Goal: Information Seeking & Learning: Learn about a topic

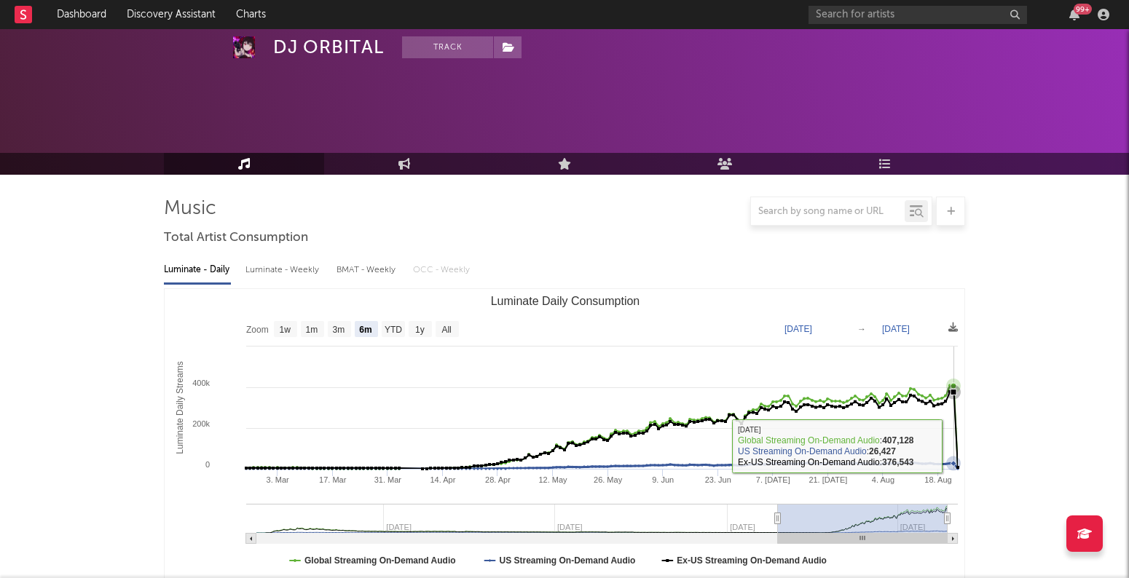
select select "6m"
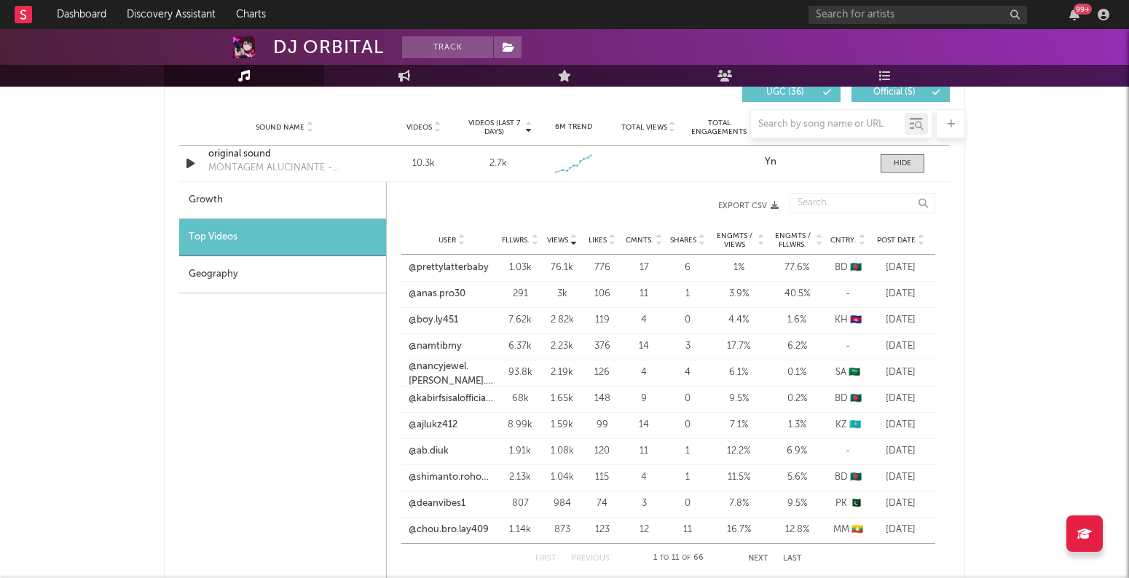
scroll to position [1036, 0]
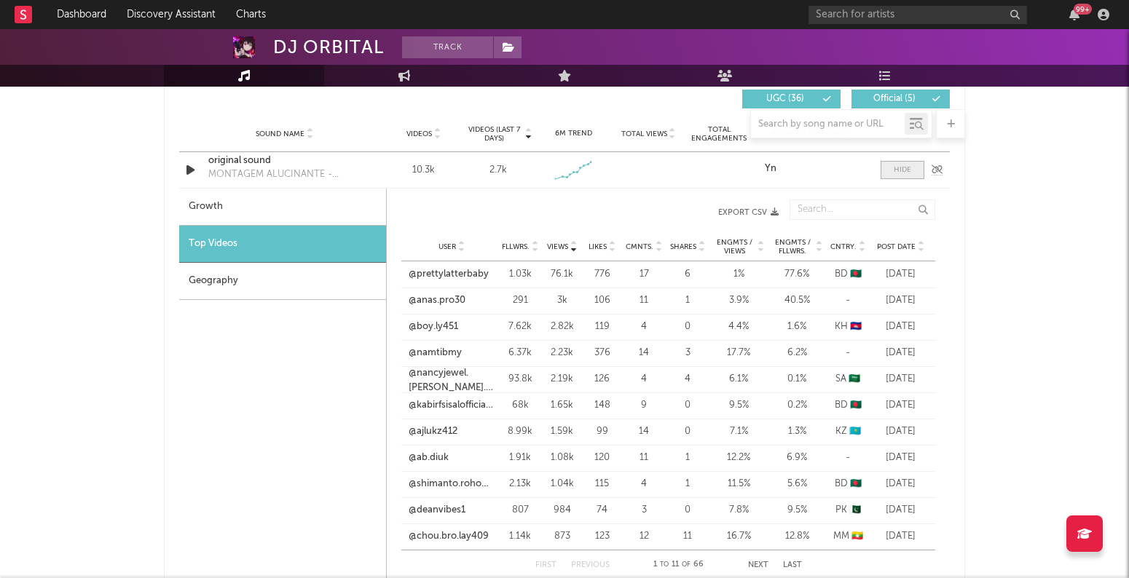
click at [905, 172] on div at bounding box center [902, 170] width 17 height 11
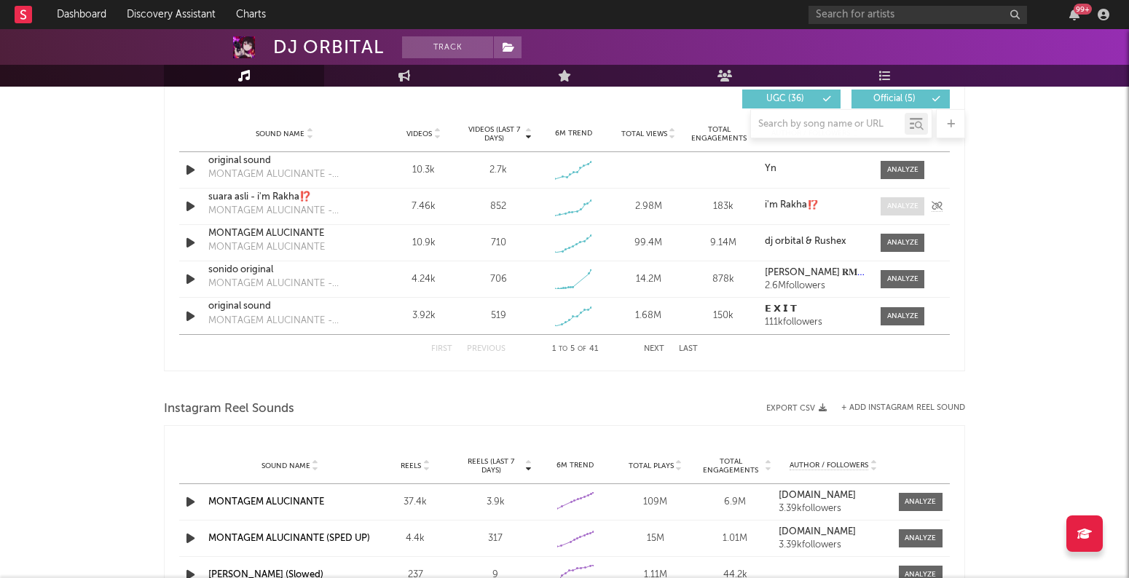
click at [902, 210] on div at bounding box center [902, 206] width 31 height 11
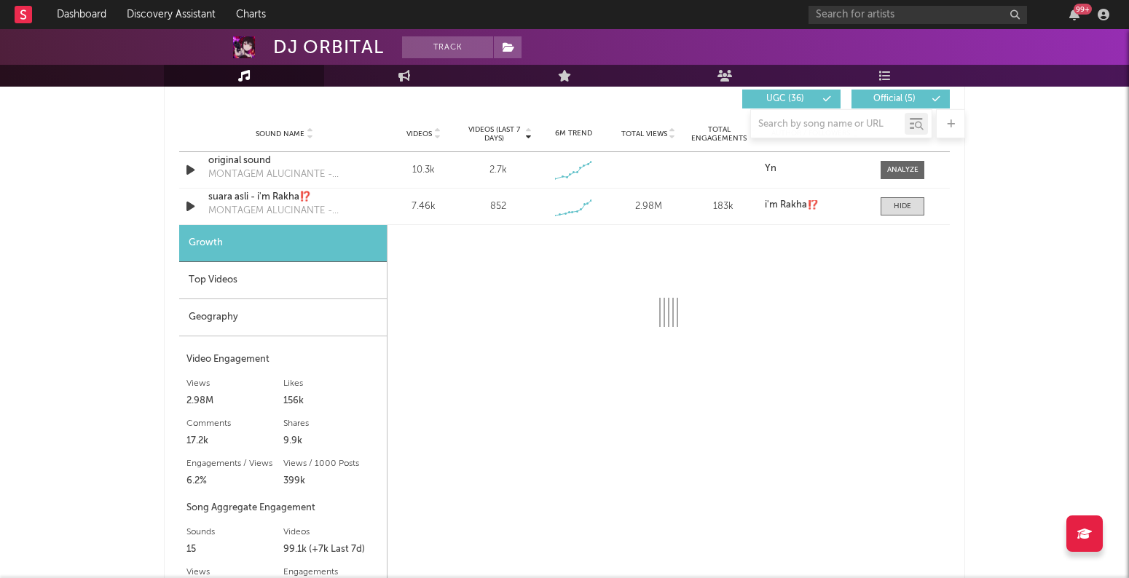
select select "1w"
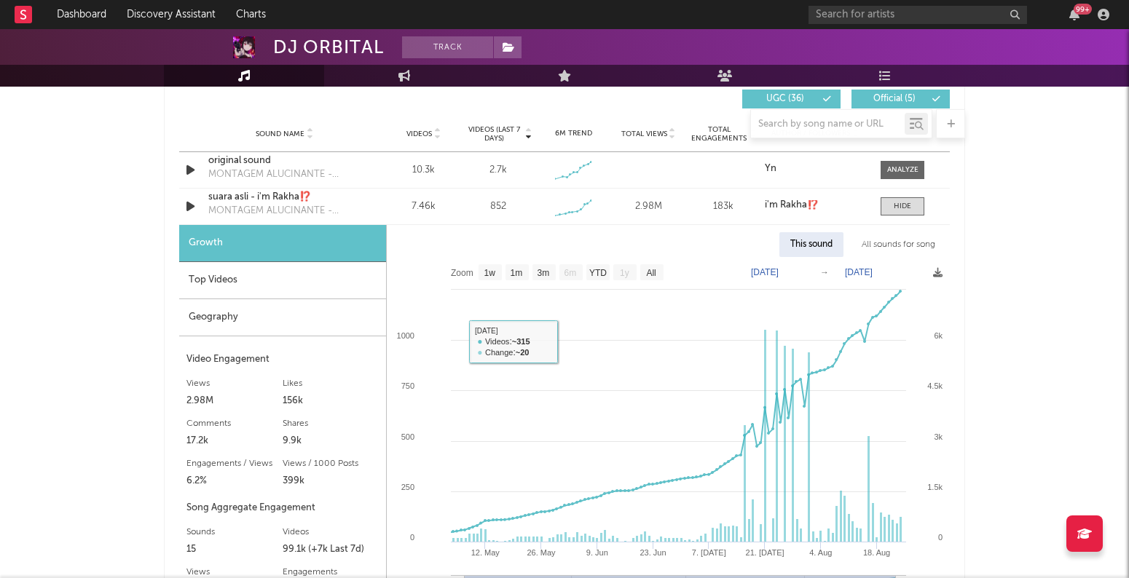
click at [326, 329] on div "Geography" at bounding box center [282, 317] width 207 height 37
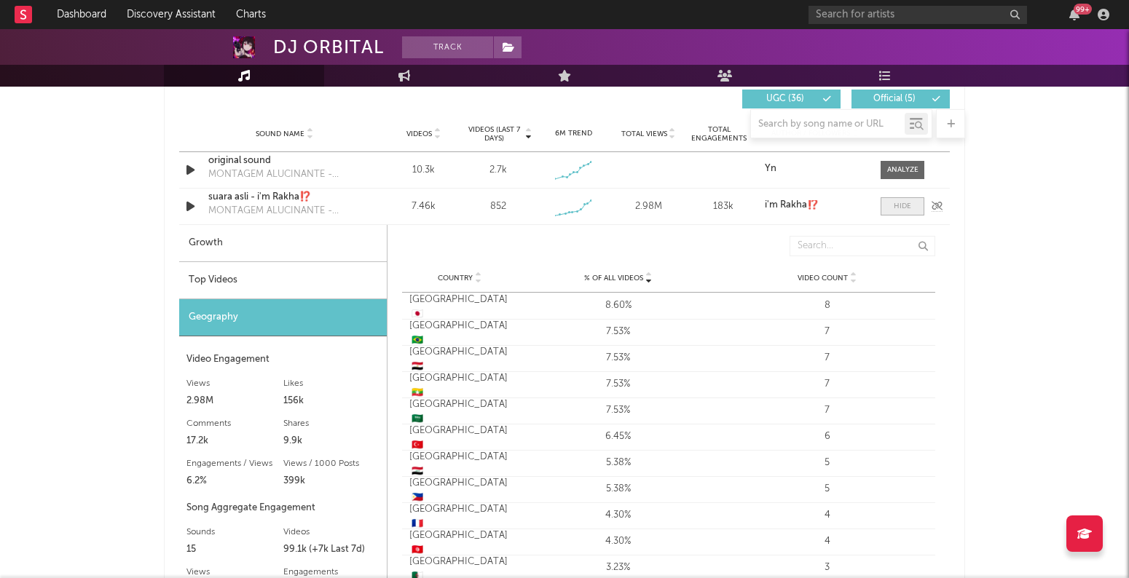
click at [903, 203] on div at bounding box center [902, 206] width 17 height 11
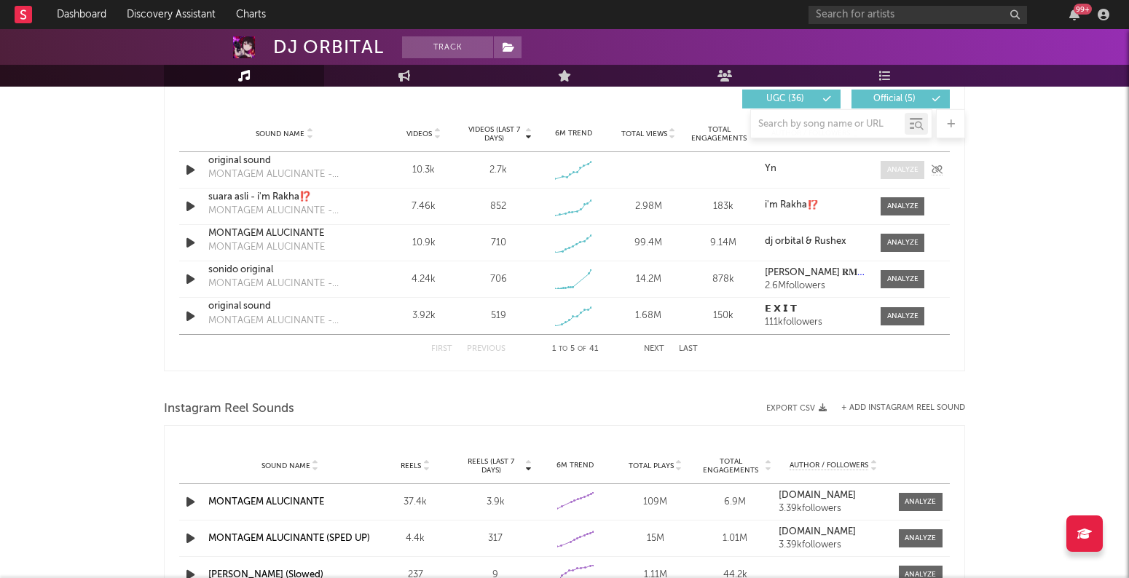
click at [896, 165] on div at bounding box center [902, 170] width 31 height 11
select select "1w"
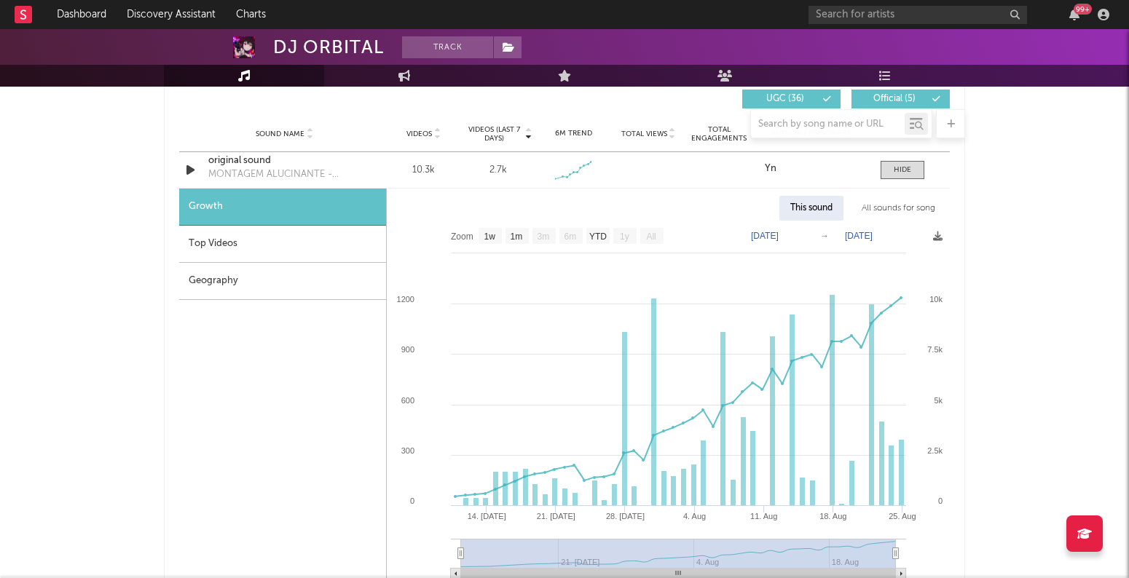
click at [263, 283] on div "Geography" at bounding box center [282, 281] width 207 height 37
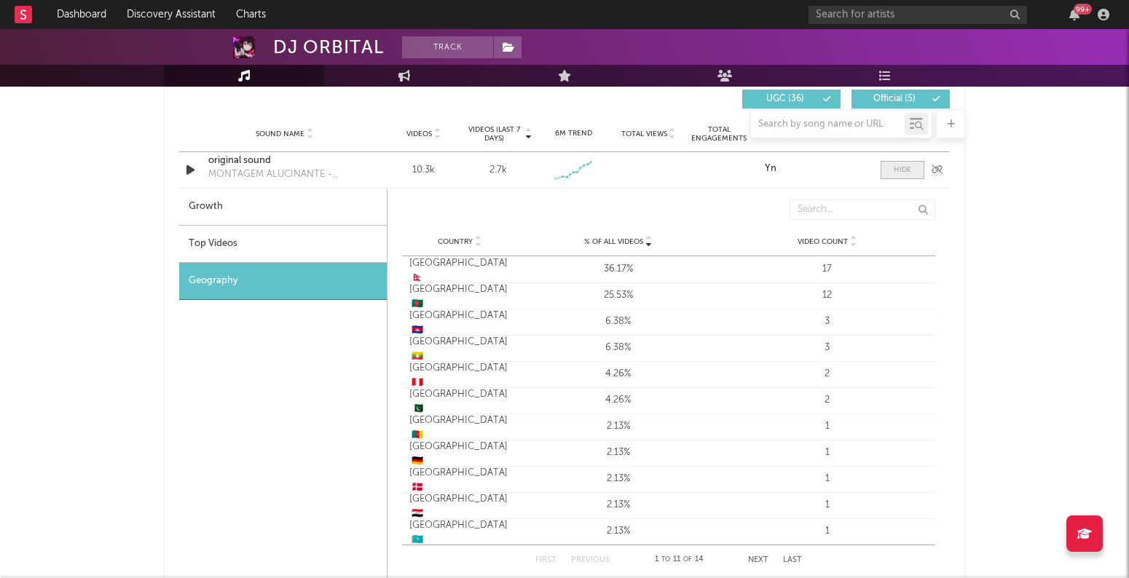
click at [922, 170] on span at bounding box center [903, 170] width 44 height 18
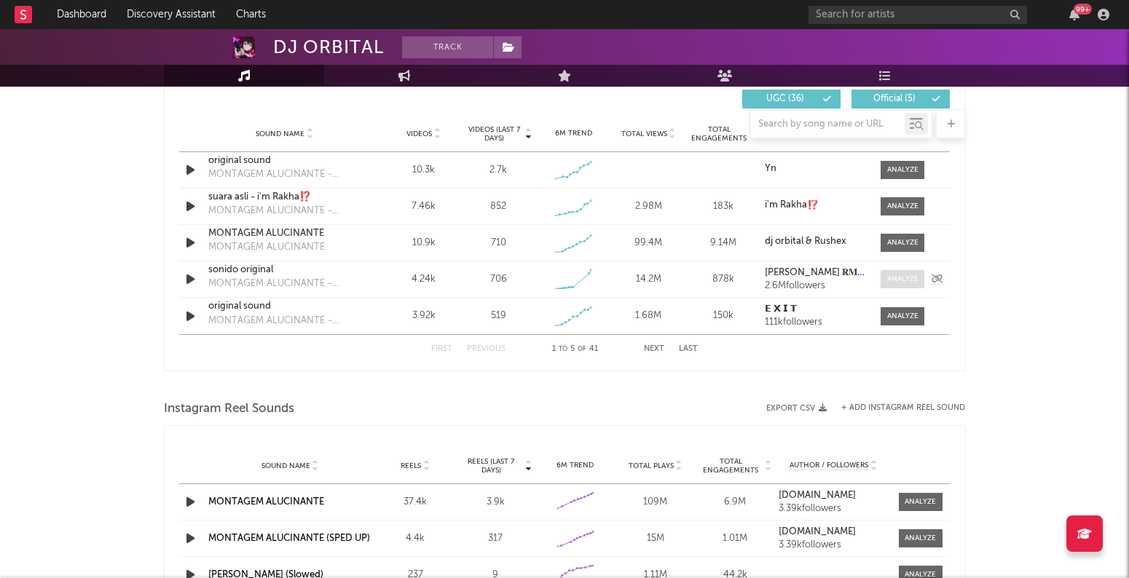
click at [906, 272] on span at bounding box center [903, 279] width 44 height 18
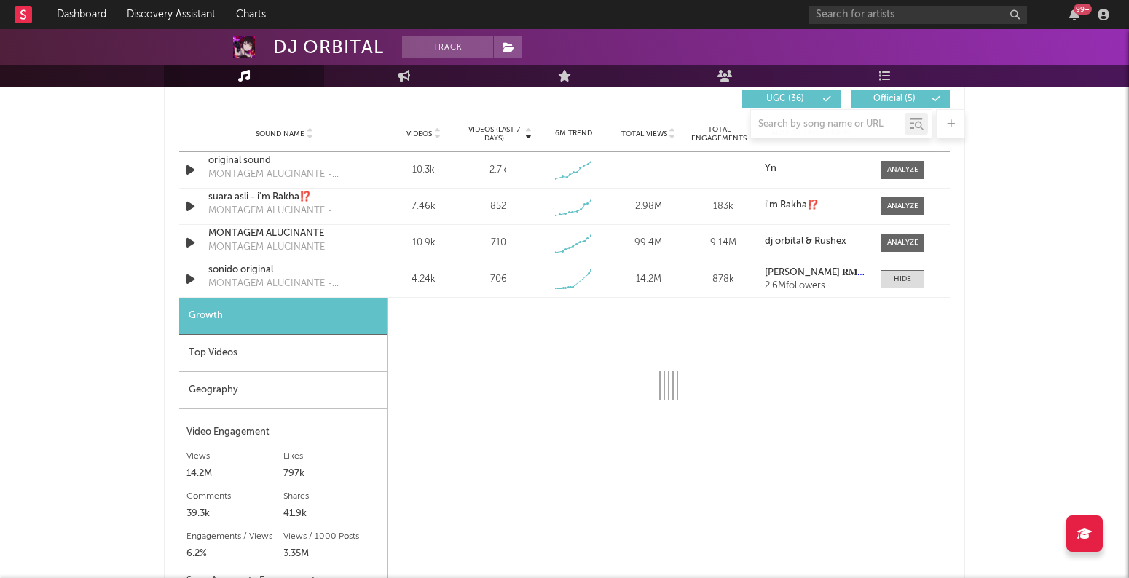
click at [240, 385] on div "Geography" at bounding box center [283, 390] width 208 height 37
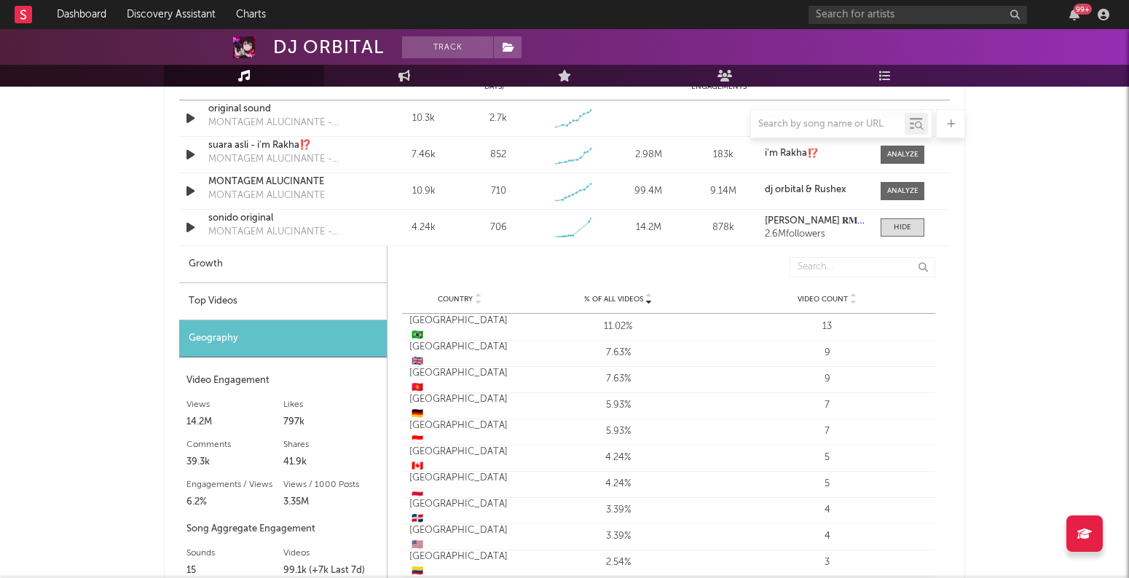
scroll to position [1069, 0]
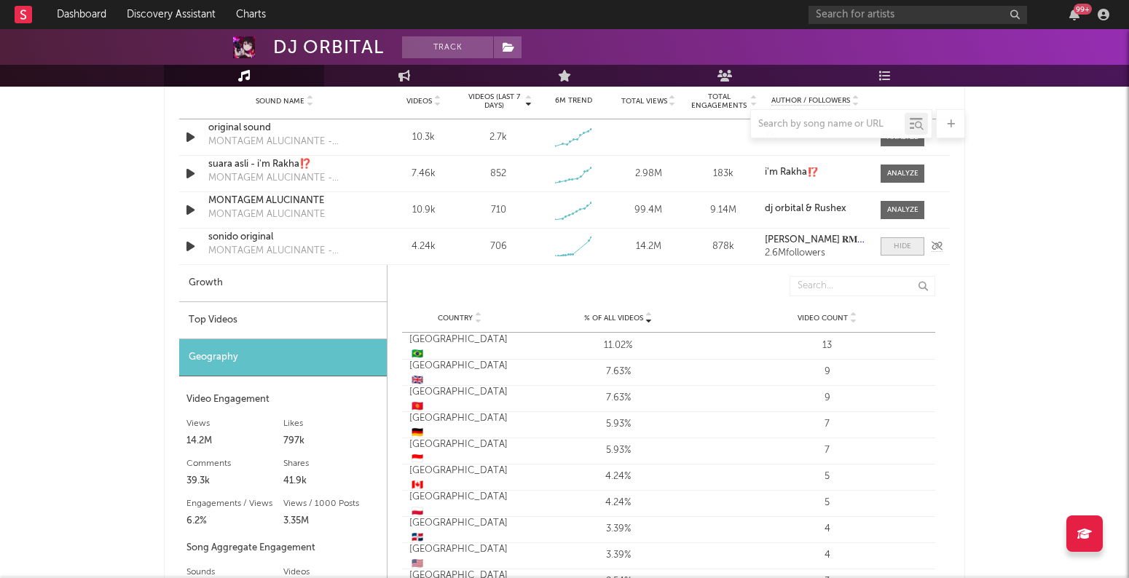
click at [905, 245] on div at bounding box center [902, 246] width 17 height 11
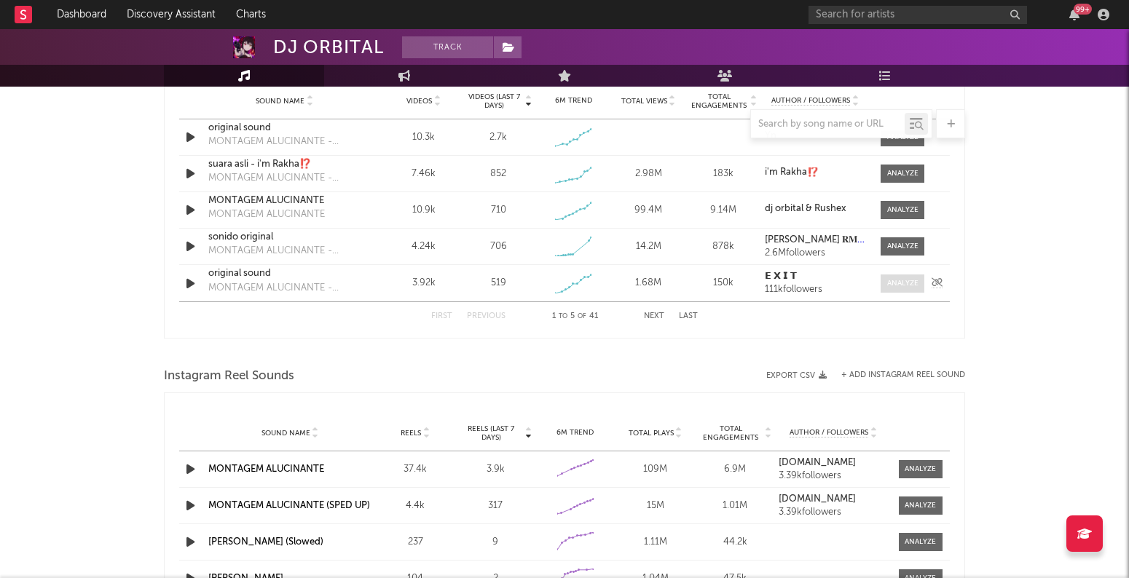
click at [914, 280] on div at bounding box center [902, 283] width 31 height 11
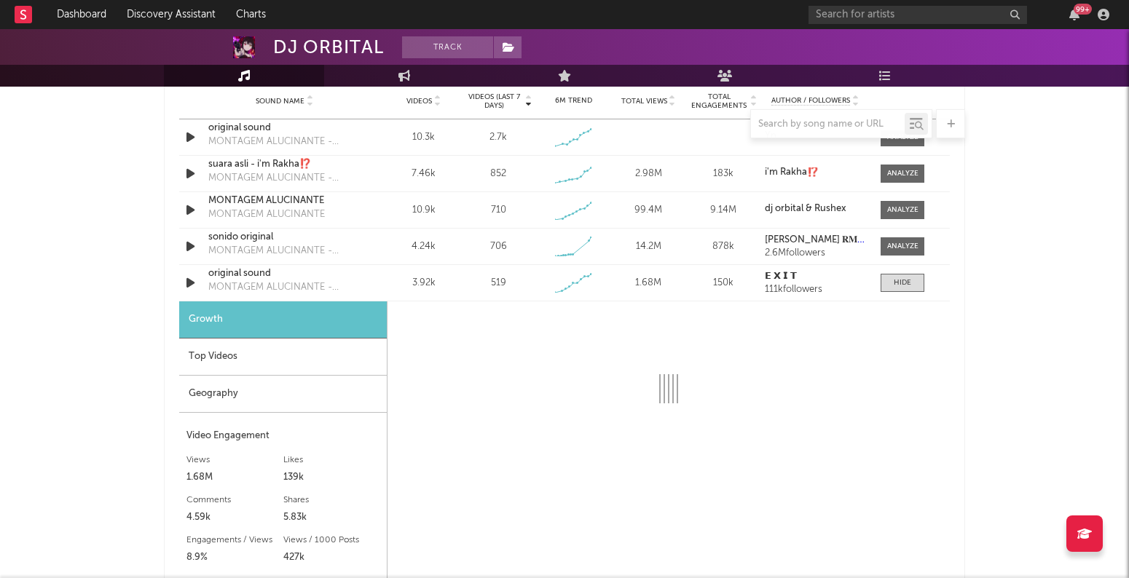
select select "1w"
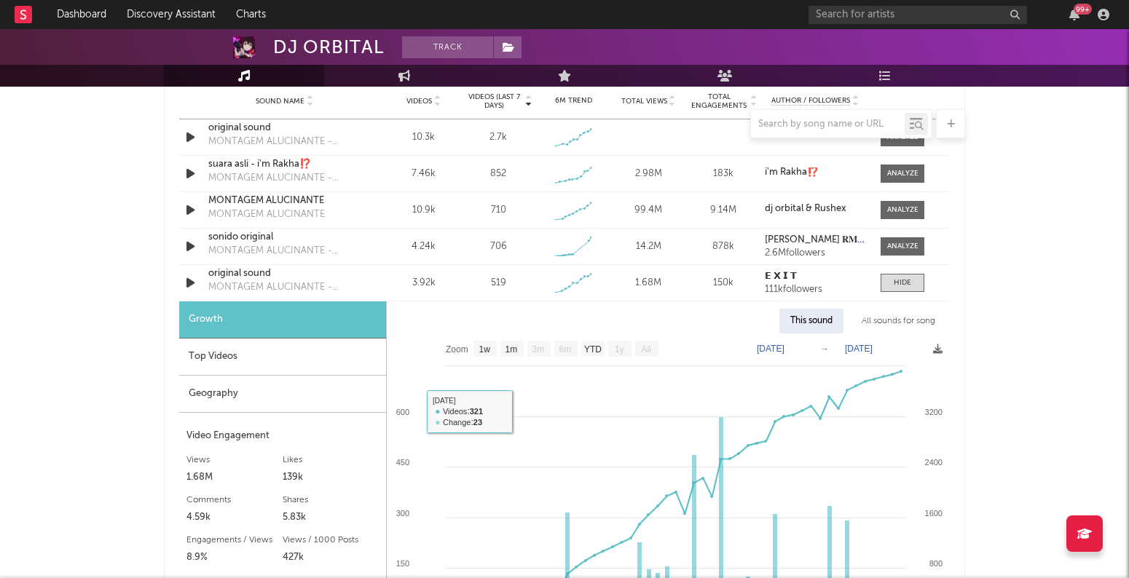
click at [284, 396] on div "Geography" at bounding box center [282, 394] width 207 height 37
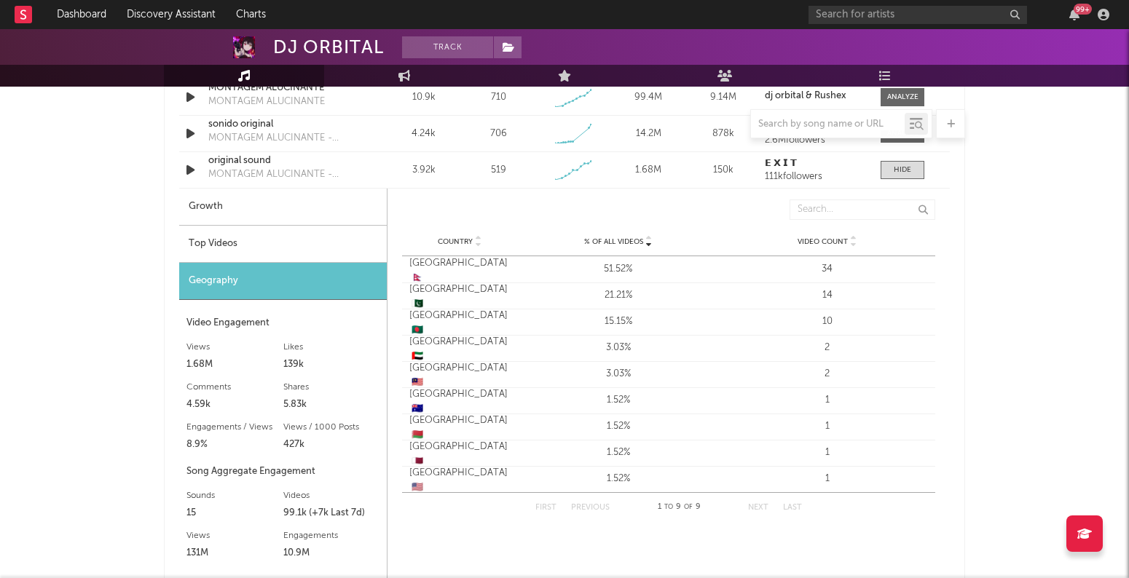
scroll to position [1183, 0]
click at [913, 169] on span at bounding box center [903, 169] width 44 height 18
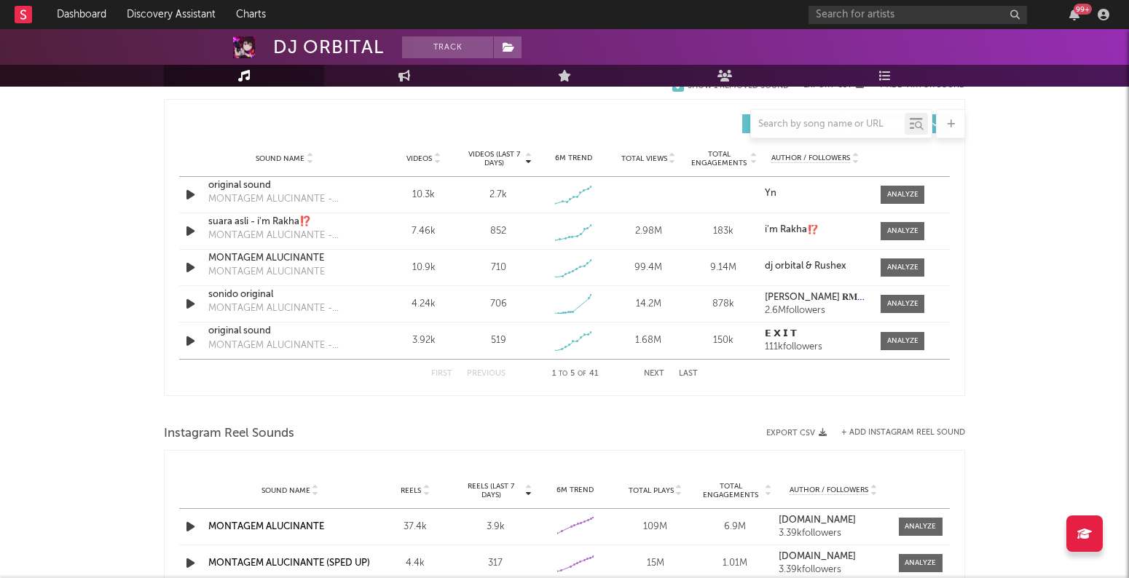
scroll to position [1010, 0]
click at [896, 197] on div at bounding box center [902, 196] width 31 height 11
select select "1w"
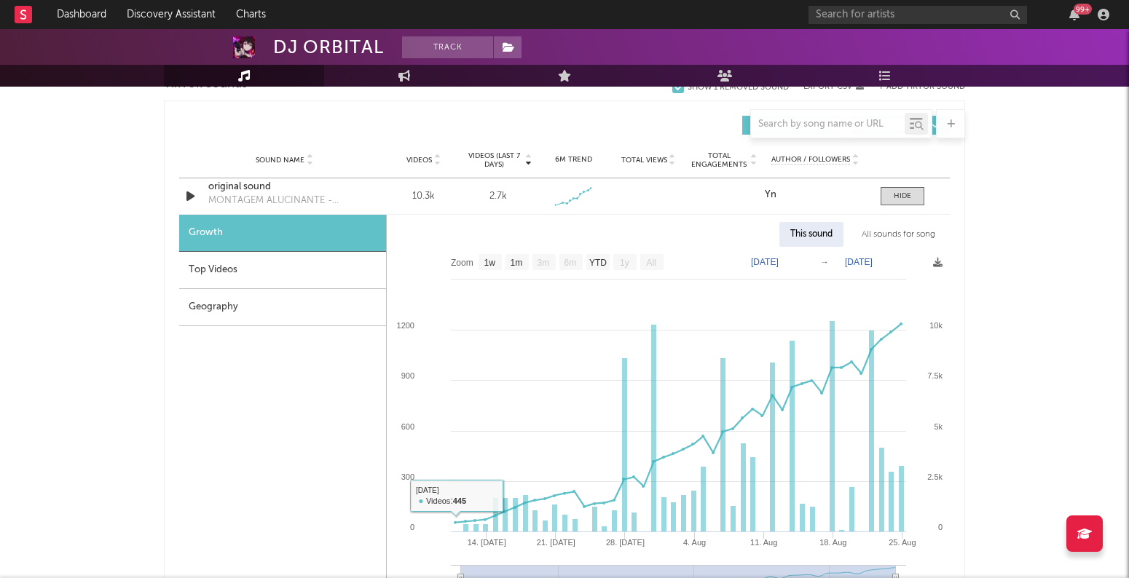
click at [316, 308] on div "Geography" at bounding box center [282, 307] width 207 height 37
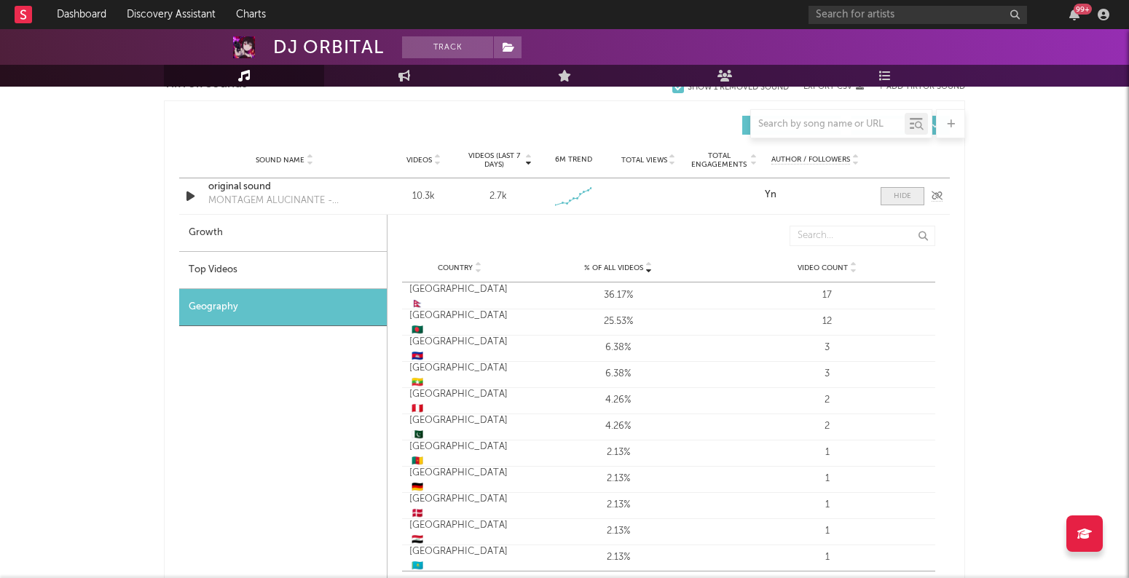
click at [906, 203] on span at bounding box center [903, 196] width 44 height 18
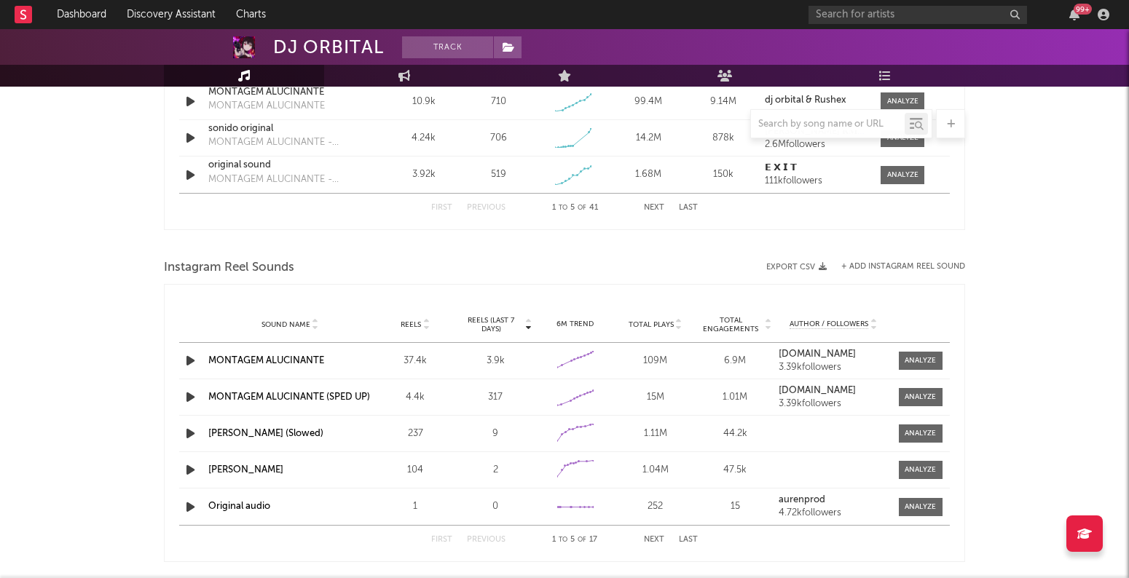
scroll to position [1207, 0]
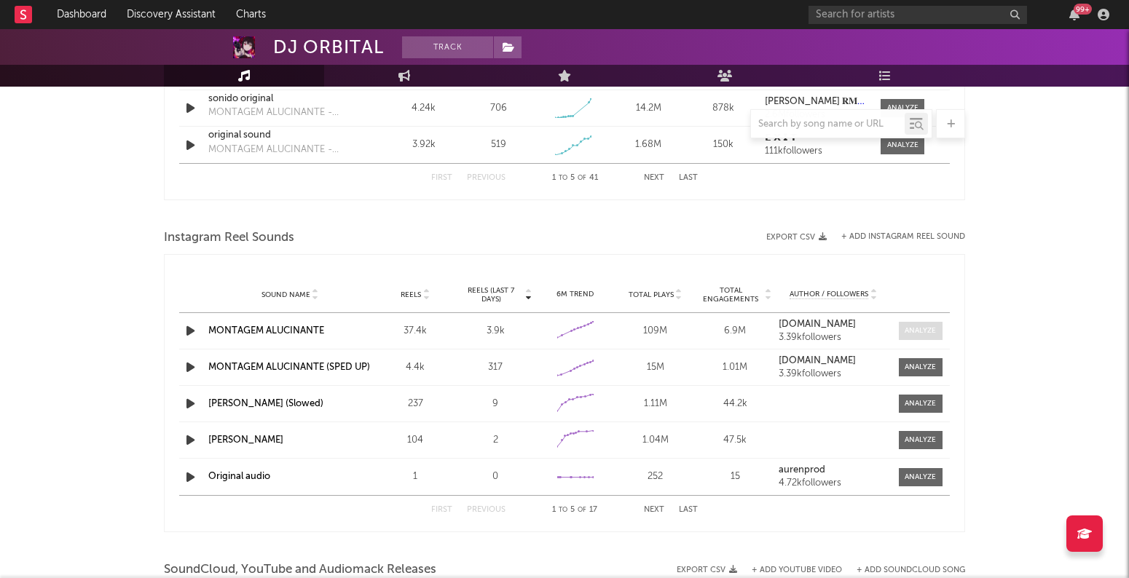
click at [916, 334] on div at bounding box center [920, 331] width 31 height 11
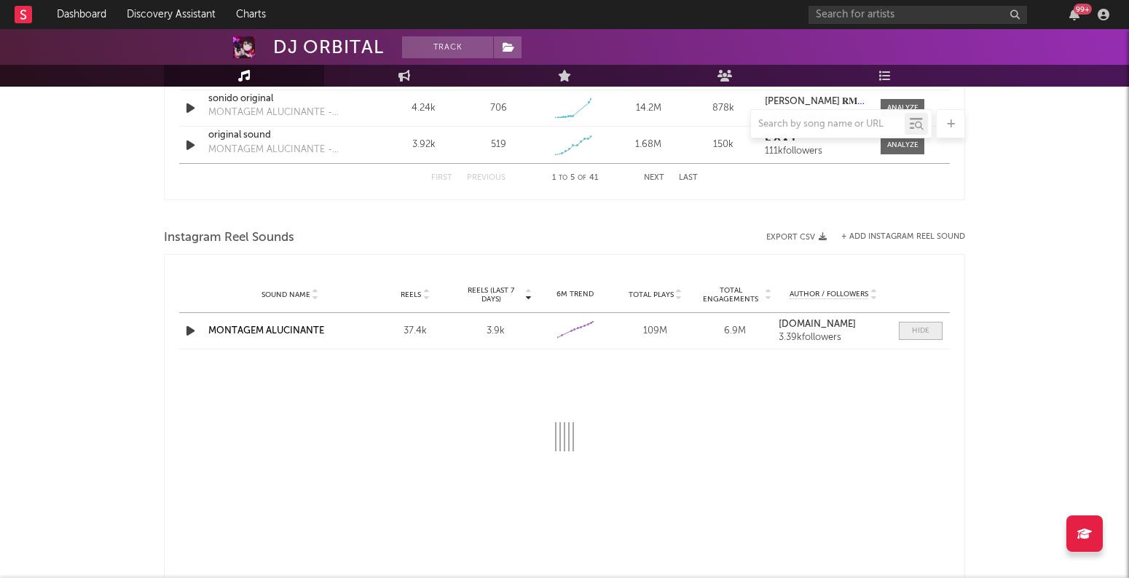
select select "1w"
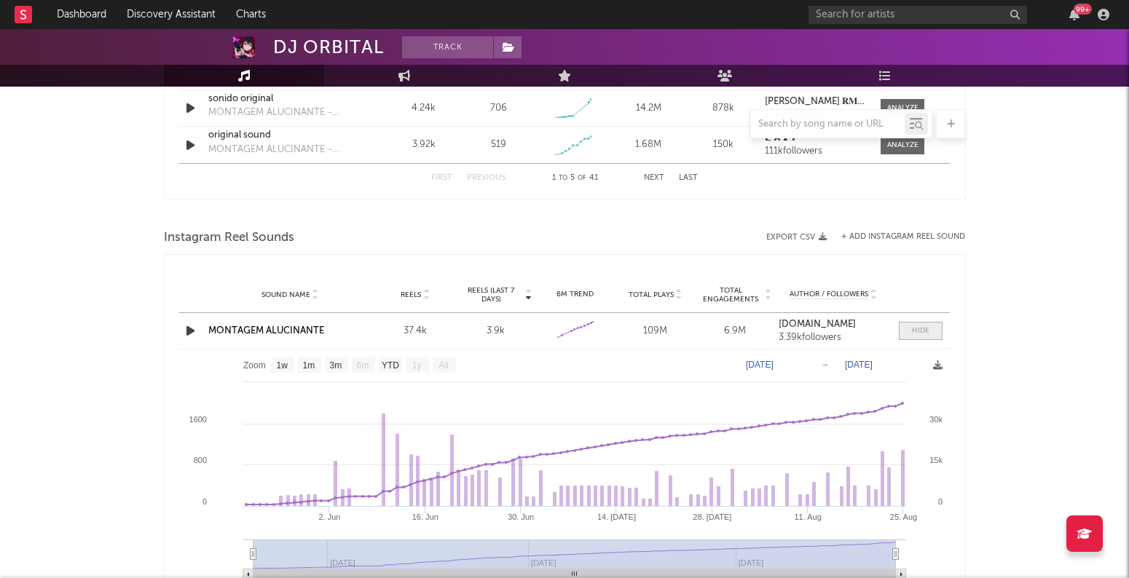
click at [916, 334] on div at bounding box center [920, 331] width 17 height 11
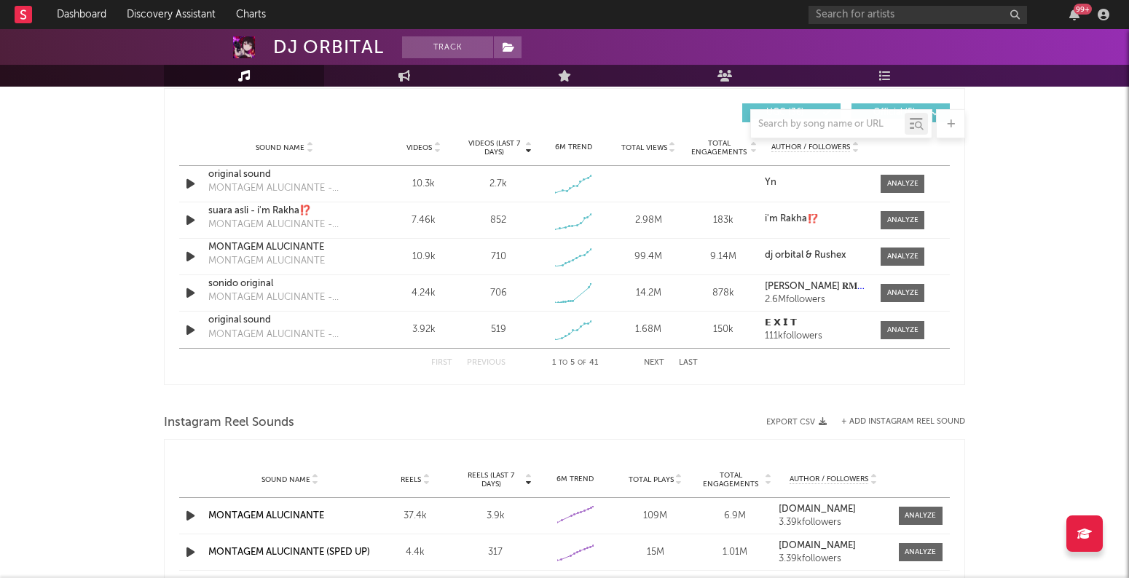
scroll to position [986, 0]
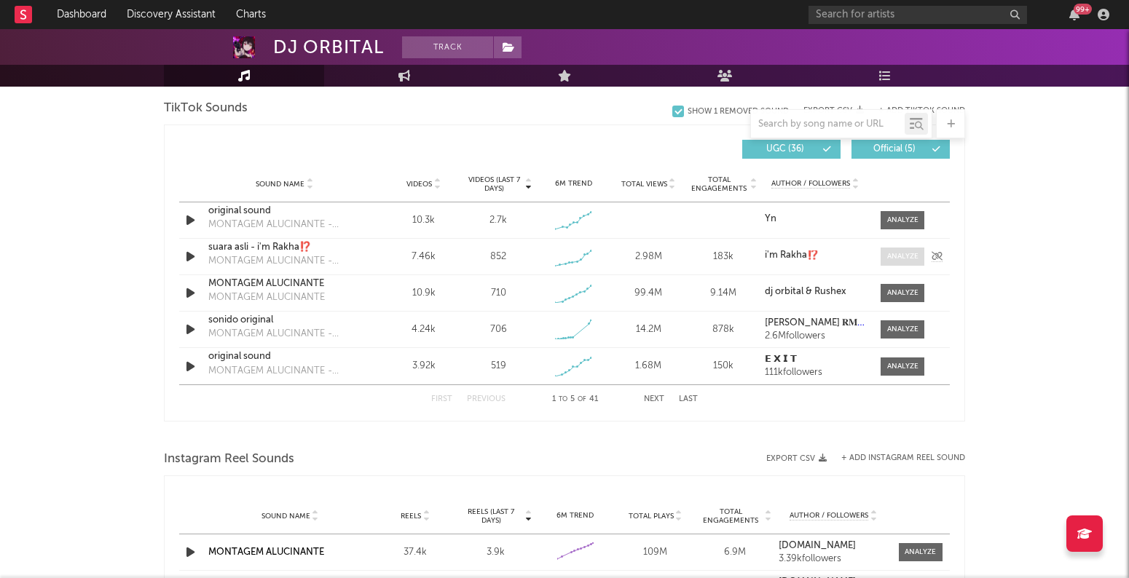
click at [902, 252] on div at bounding box center [902, 256] width 31 height 11
select select "1w"
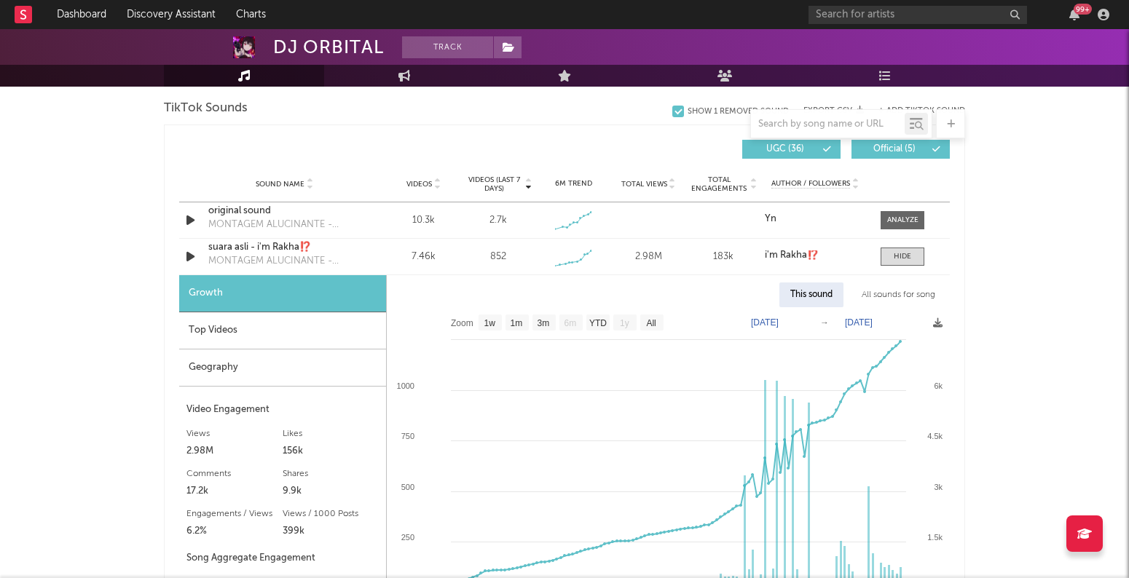
click at [318, 363] on div "Geography" at bounding box center [282, 368] width 207 height 37
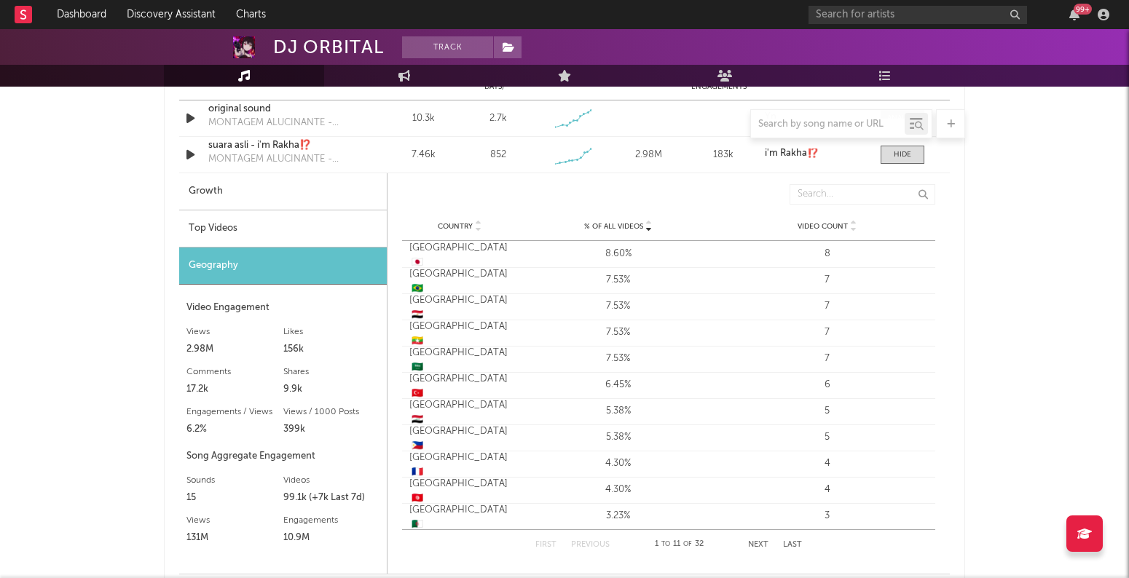
scroll to position [1071, 0]
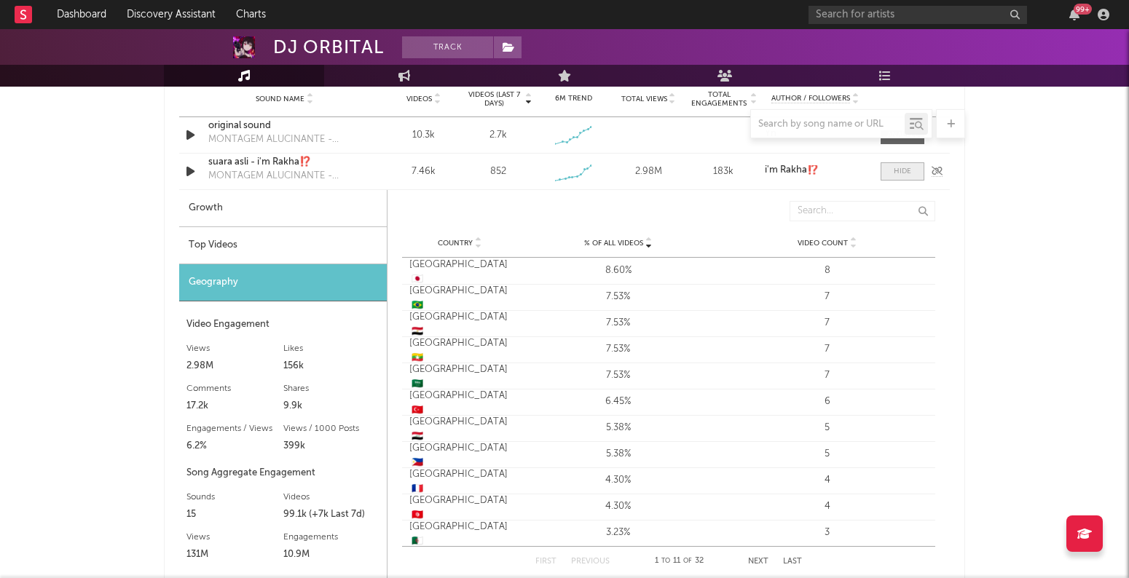
click at [902, 173] on div at bounding box center [902, 171] width 17 height 11
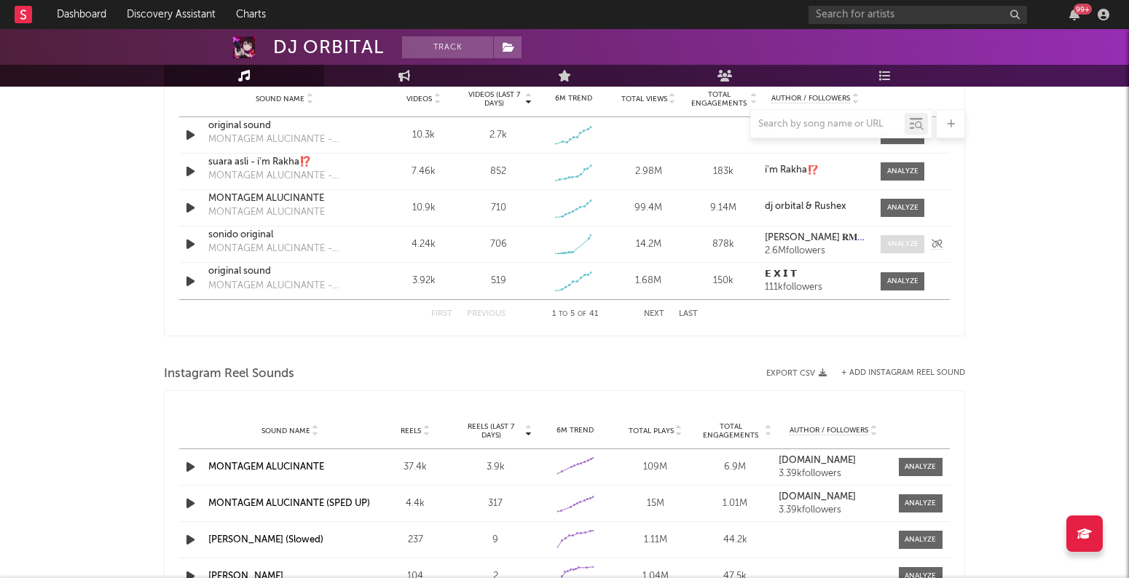
click at [903, 240] on div at bounding box center [902, 244] width 31 height 11
select select "1w"
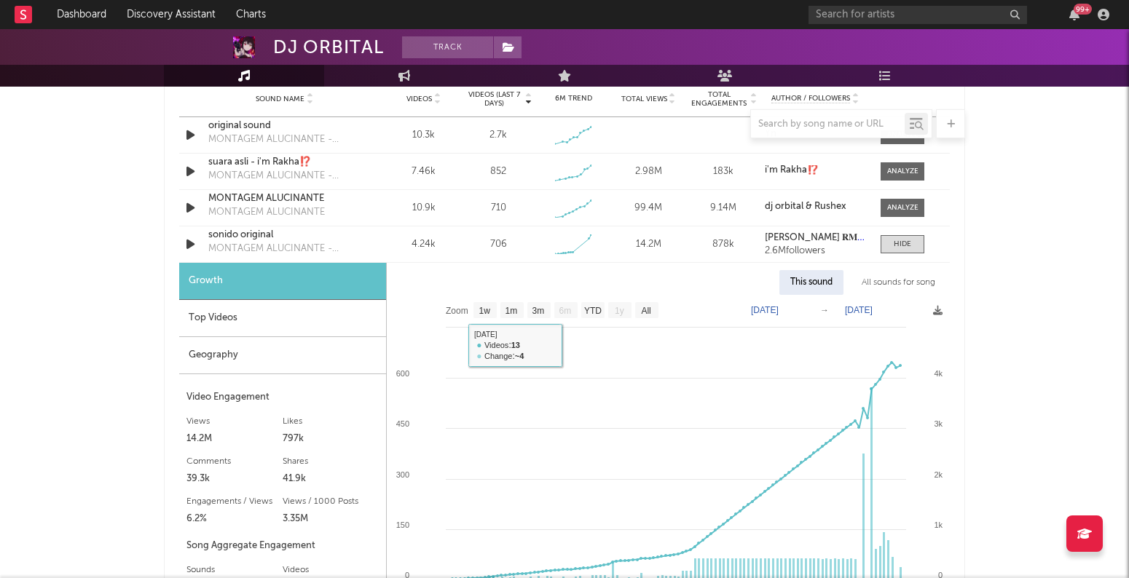
click at [908, 281] on div "All sounds for song" at bounding box center [898, 282] width 95 height 25
select select "1w"
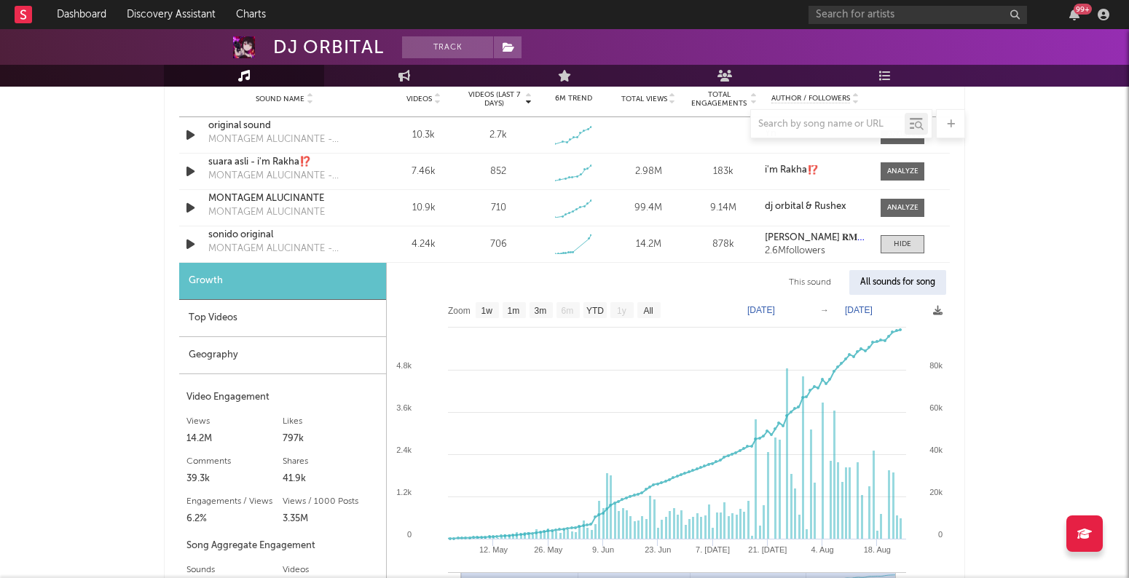
click at [323, 353] on div "Geography" at bounding box center [282, 355] width 207 height 37
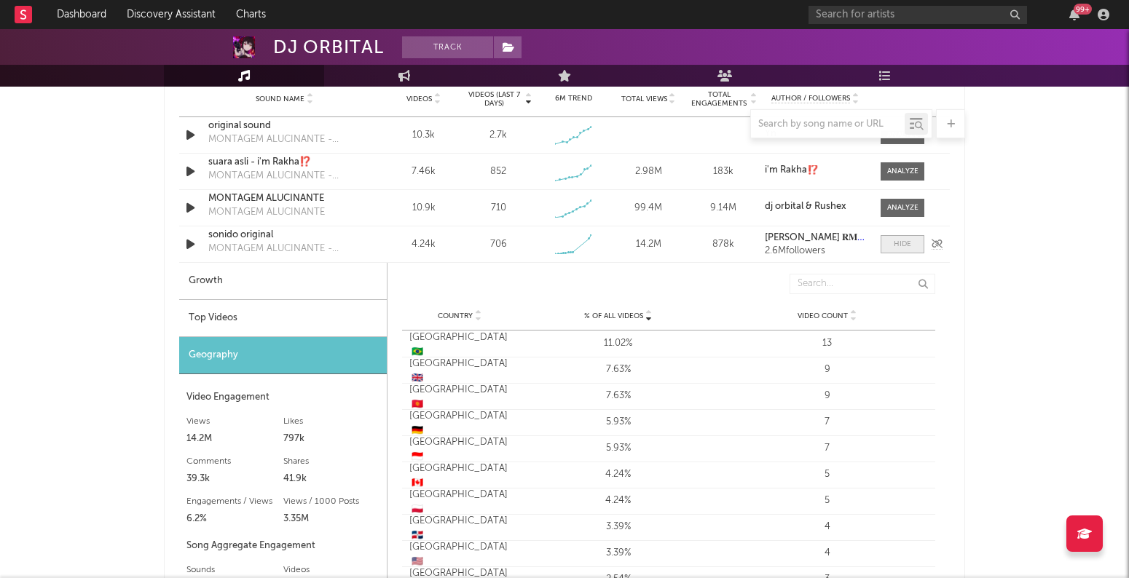
click at [898, 248] on span at bounding box center [903, 244] width 44 height 18
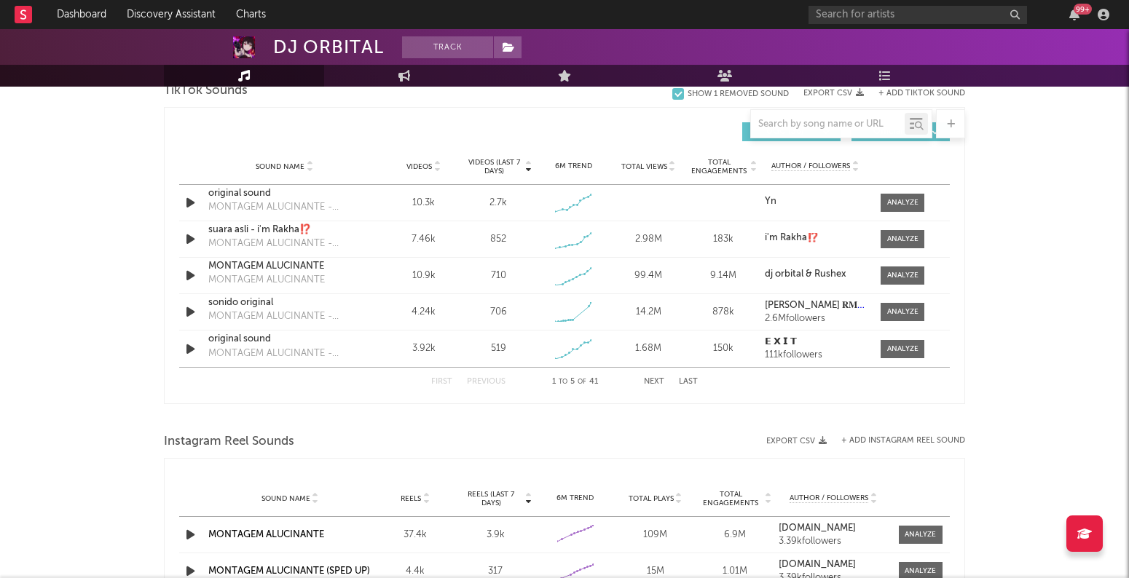
scroll to position [1006, 0]
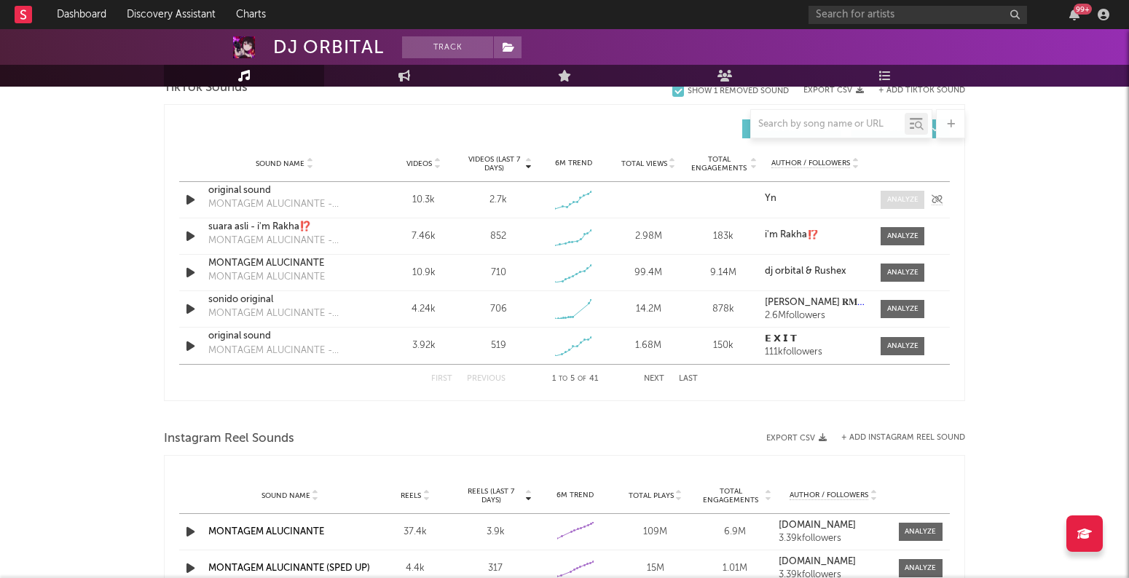
click at [909, 195] on div at bounding box center [902, 200] width 31 height 11
select select "1w"
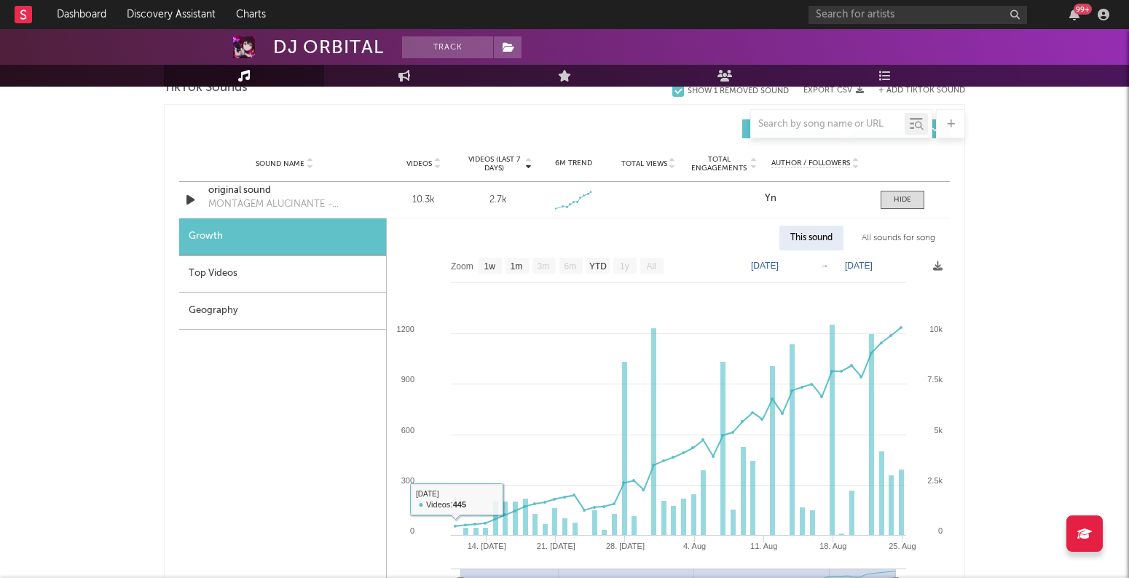
click at [345, 295] on div "Geography" at bounding box center [282, 311] width 207 height 37
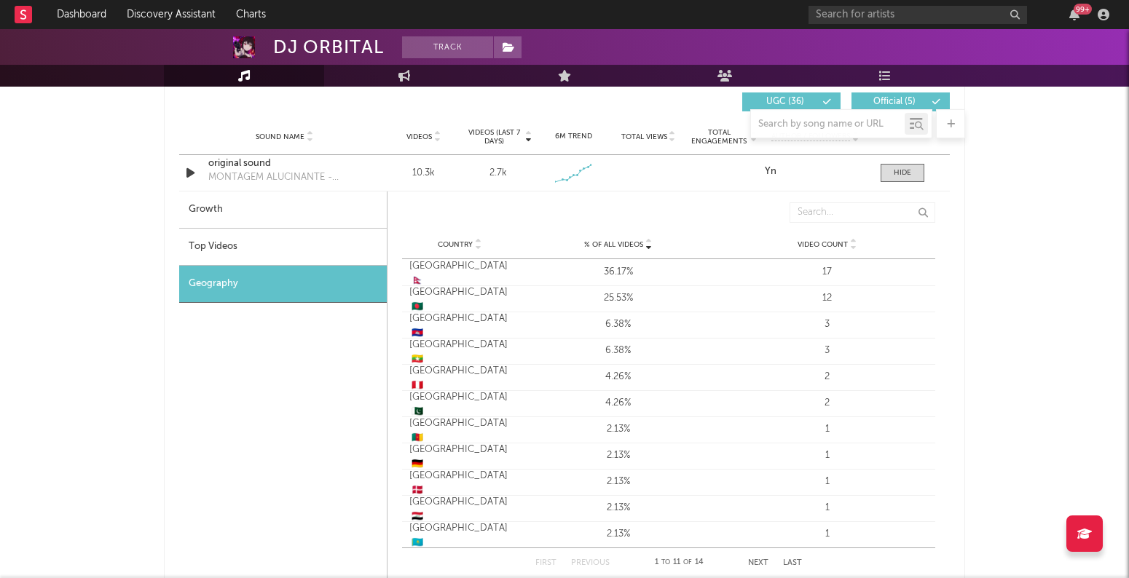
scroll to position [1024, 0]
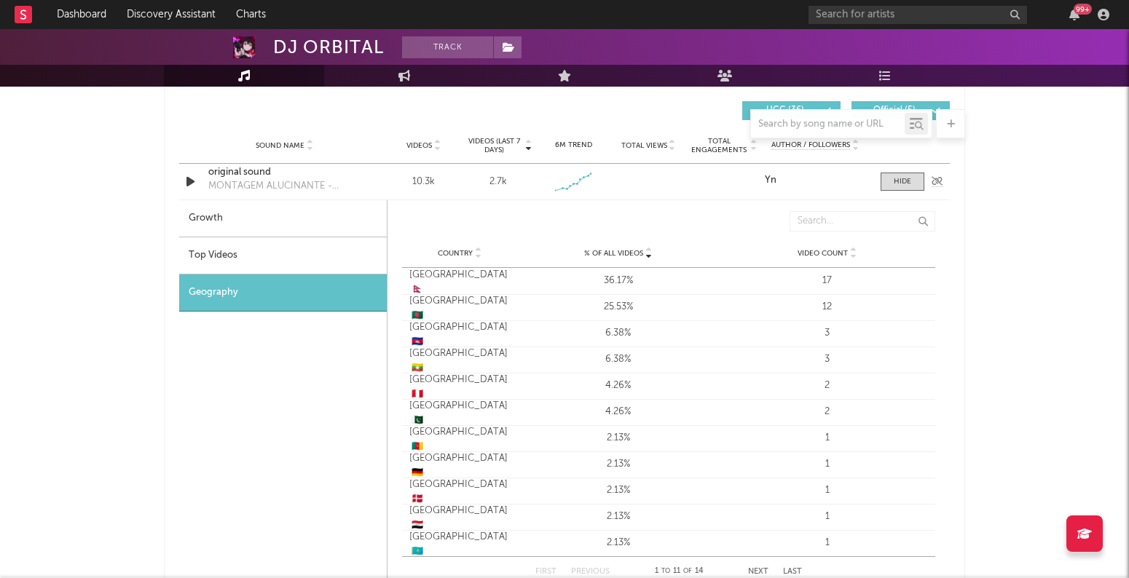
click at [898, 193] on div "Sound Name original sound MONTAGEM ALUCINANTE - SLOWED Videos 10.3k Videos (las…" at bounding box center [564, 182] width 771 height 36
click at [898, 187] on span at bounding box center [903, 182] width 44 height 18
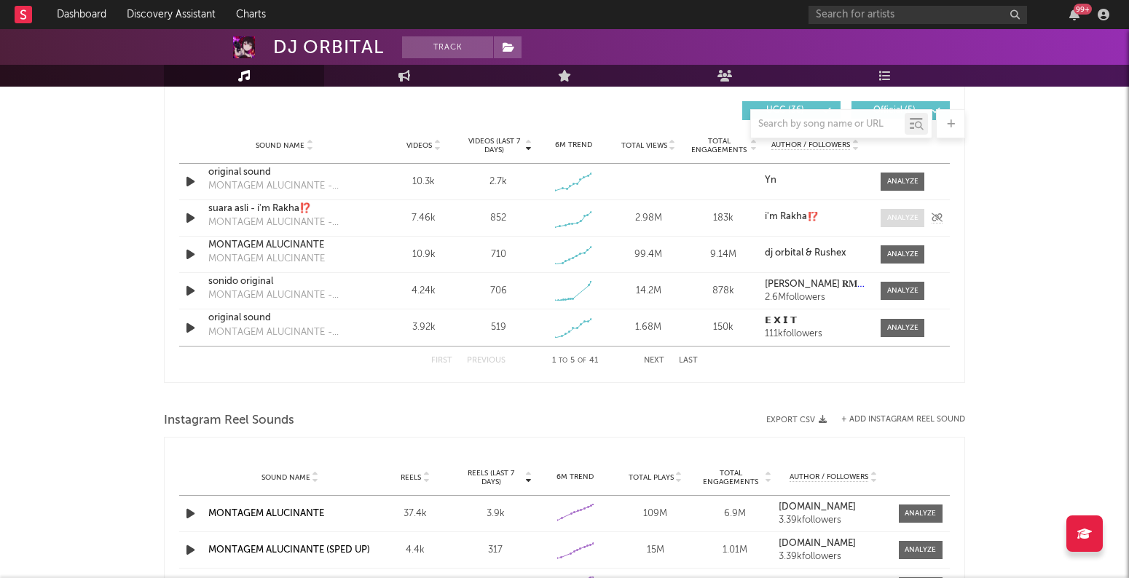
click at [909, 216] on div at bounding box center [902, 218] width 31 height 11
select select "1w"
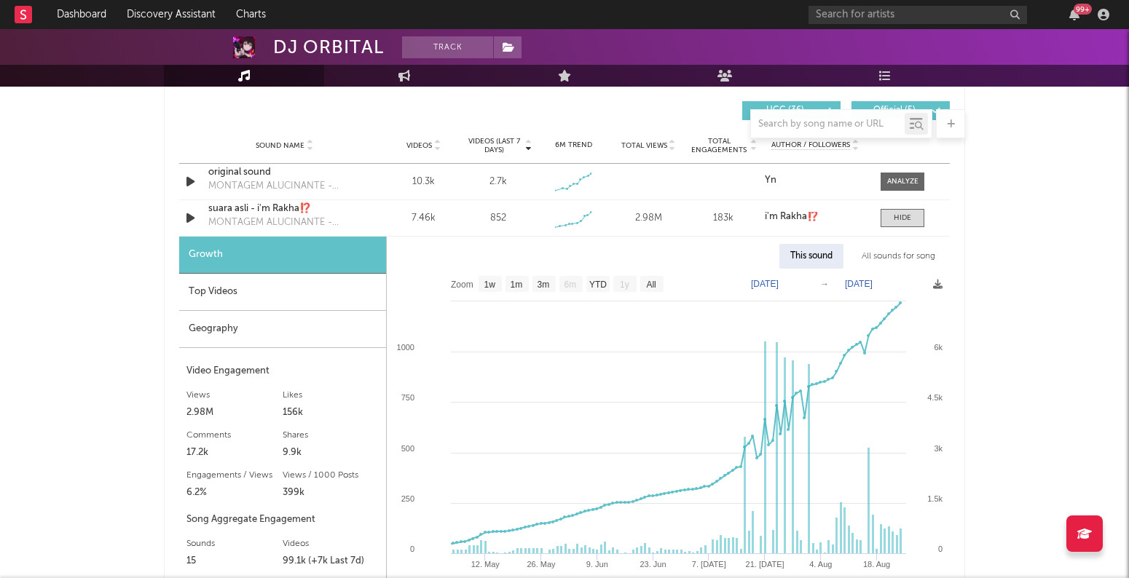
click at [271, 331] on div "Geography" at bounding box center [282, 329] width 207 height 37
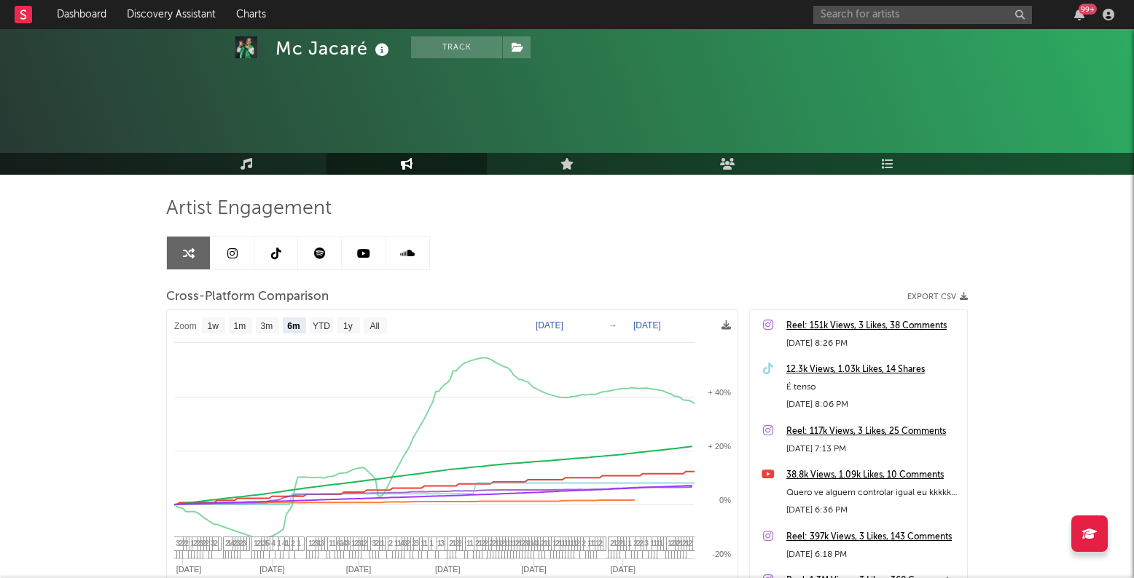
select select "6m"
